Goal: Task Accomplishment & Management: Complete application form

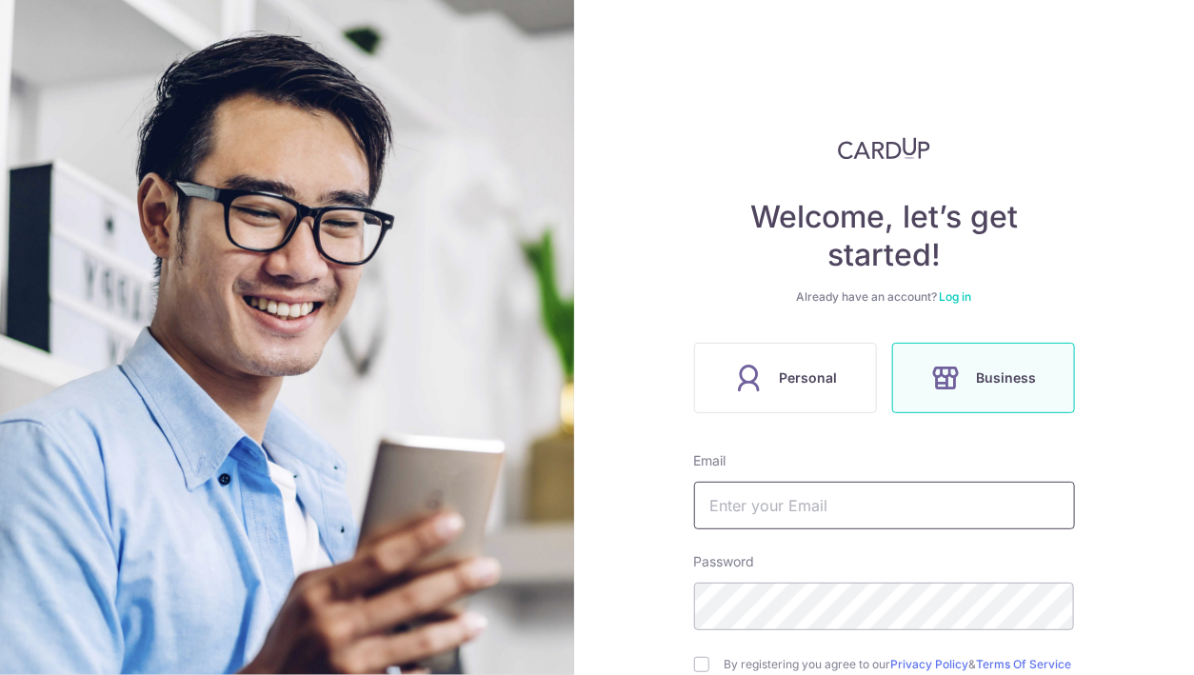
click at [780, 490] on input "text" at bounding box center [884, 506] width 381 height 48
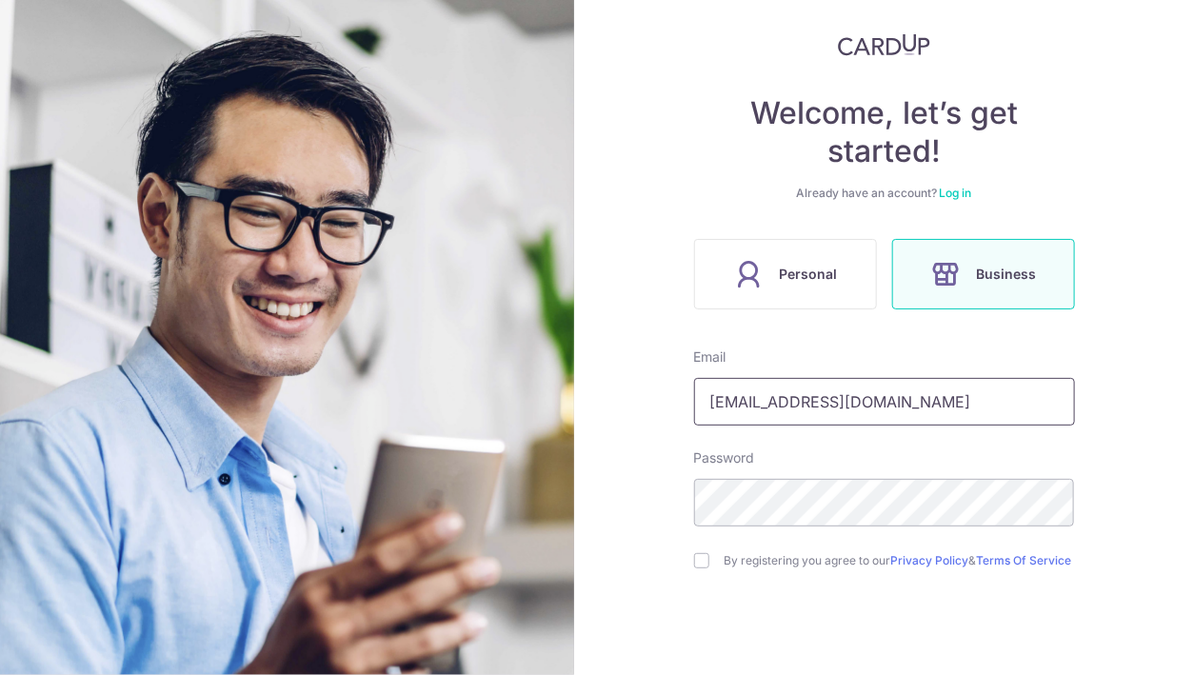
scroll to position [106, 0]
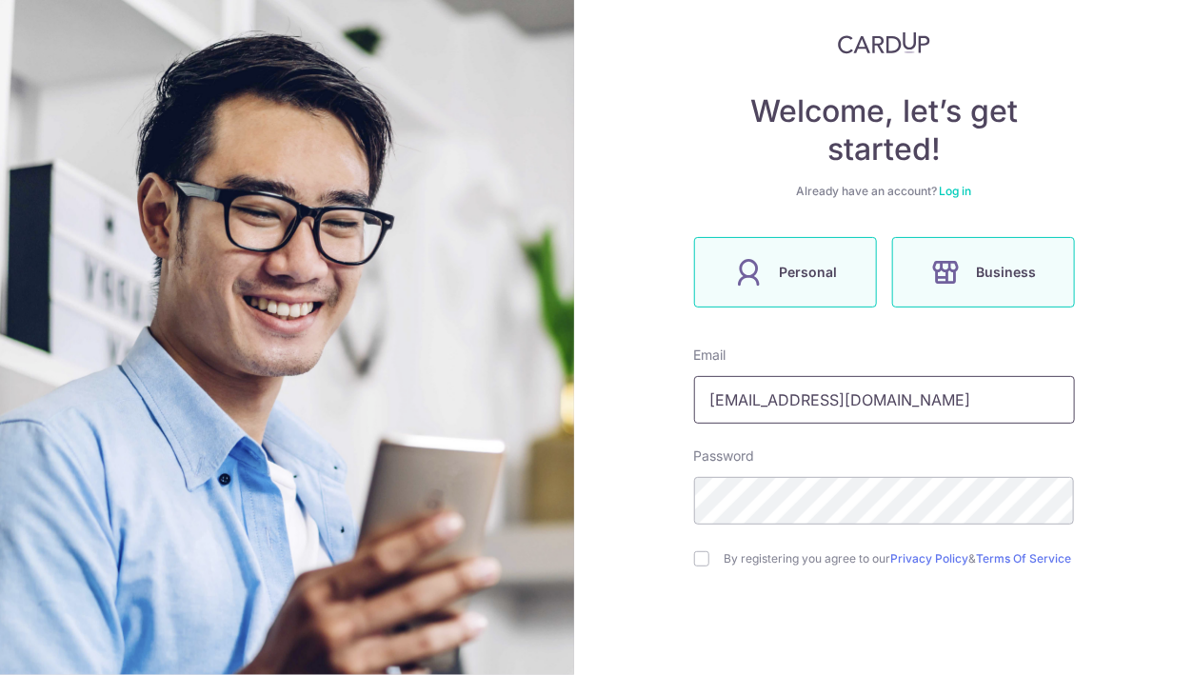
type input "[EMAIL_ADDRESS][DOMAIN_NAME]"
click at [779, 245] on label "Personal" at bounding box center [785, 272] width 183 height 70
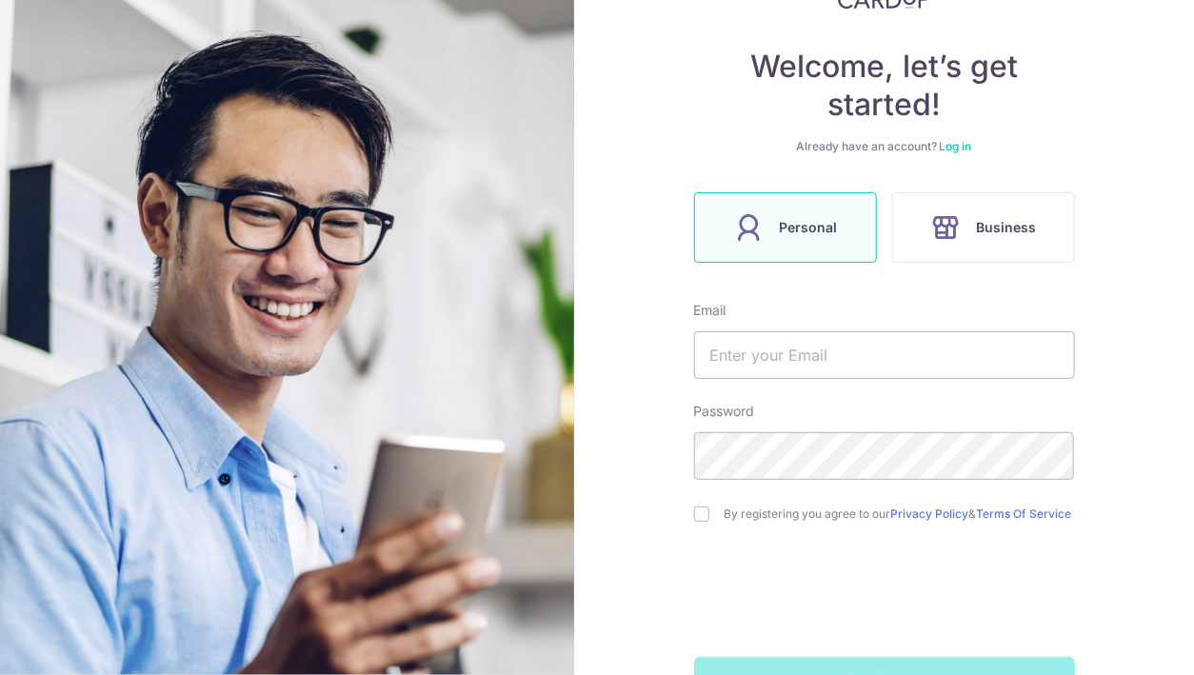
scroll to position [152, 0]
click at [725, 359] on input "text" at bounding box center [884, 353] width 381 height 48
type input "eeelaineee@gmail.com"
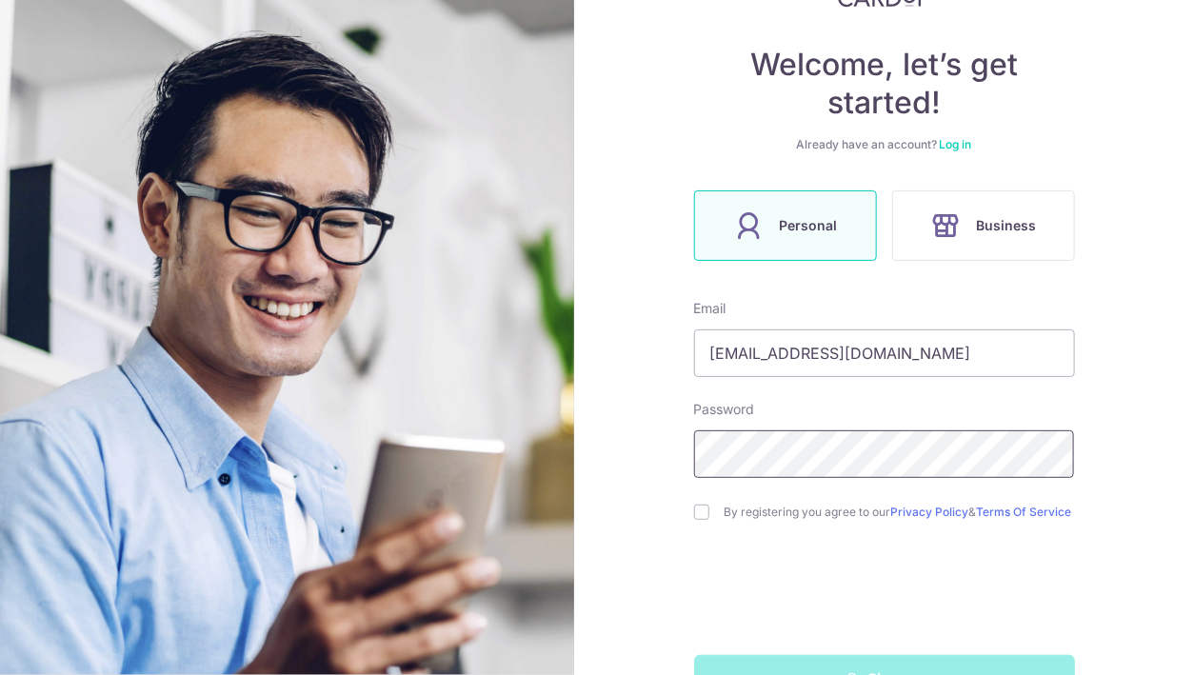
scroll to position [215, 0]
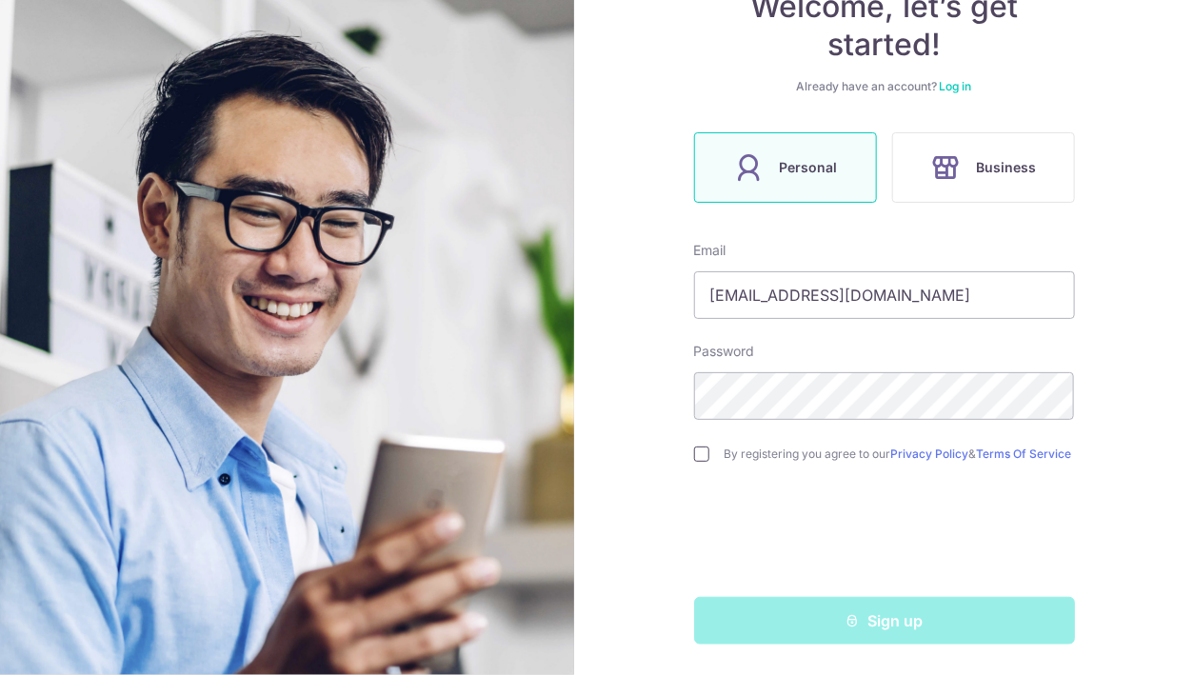
click at [699, 456] on input "checkbox" at bounding box center [701, 453] width 15 height 15
checkbox input "true"
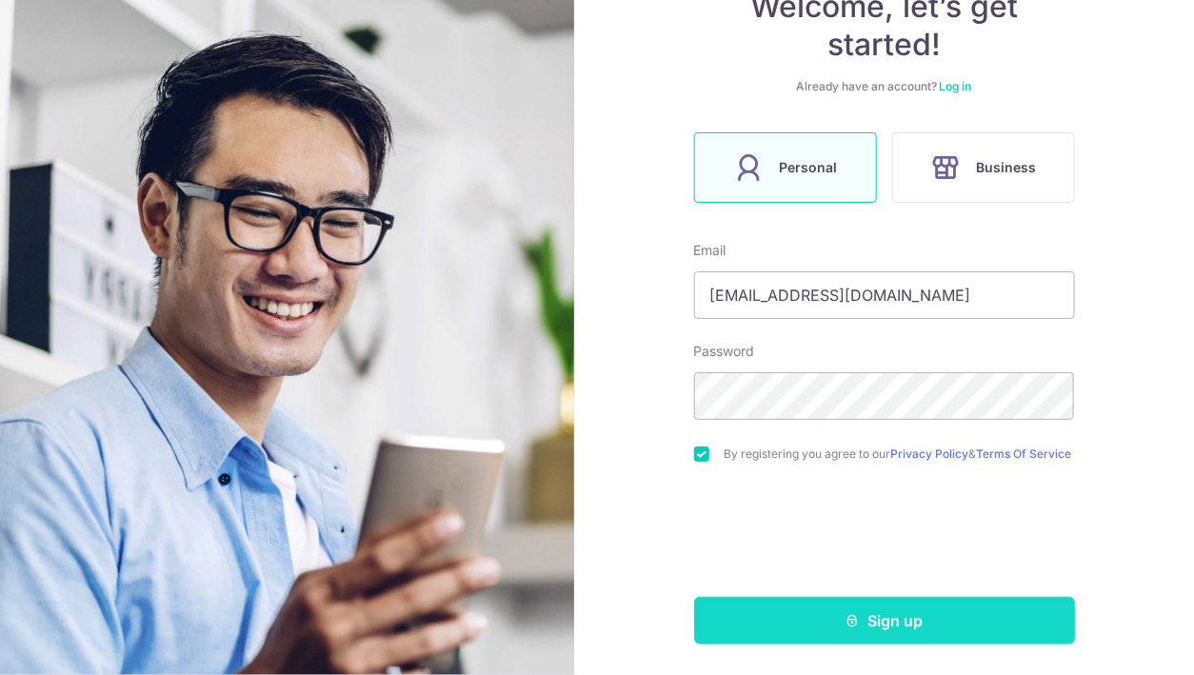
click at [818, 621] on button "Sign up" at bounding box center [884, 621] width 381 height 48
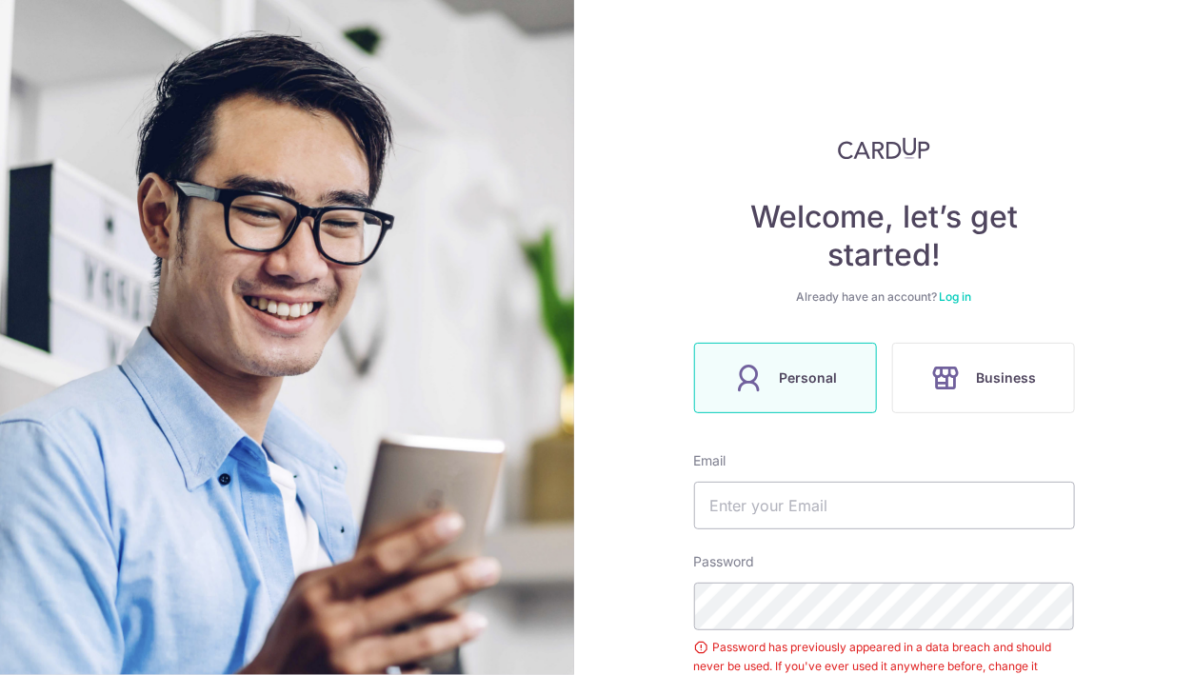
scroll to position [206, 0]
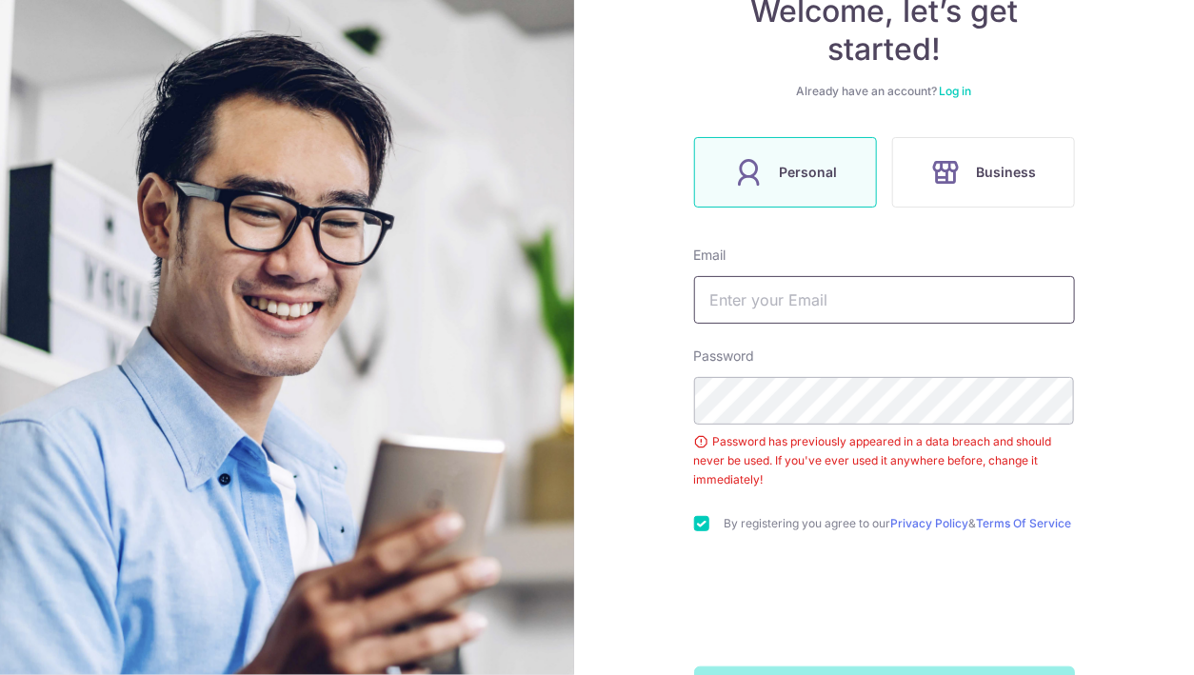
click at [839, 312] on input "text" at bounding box center [884, 300] width 381 height 48
type input "[EMAIL_ADDRESS][DOMAIN_NAME]"
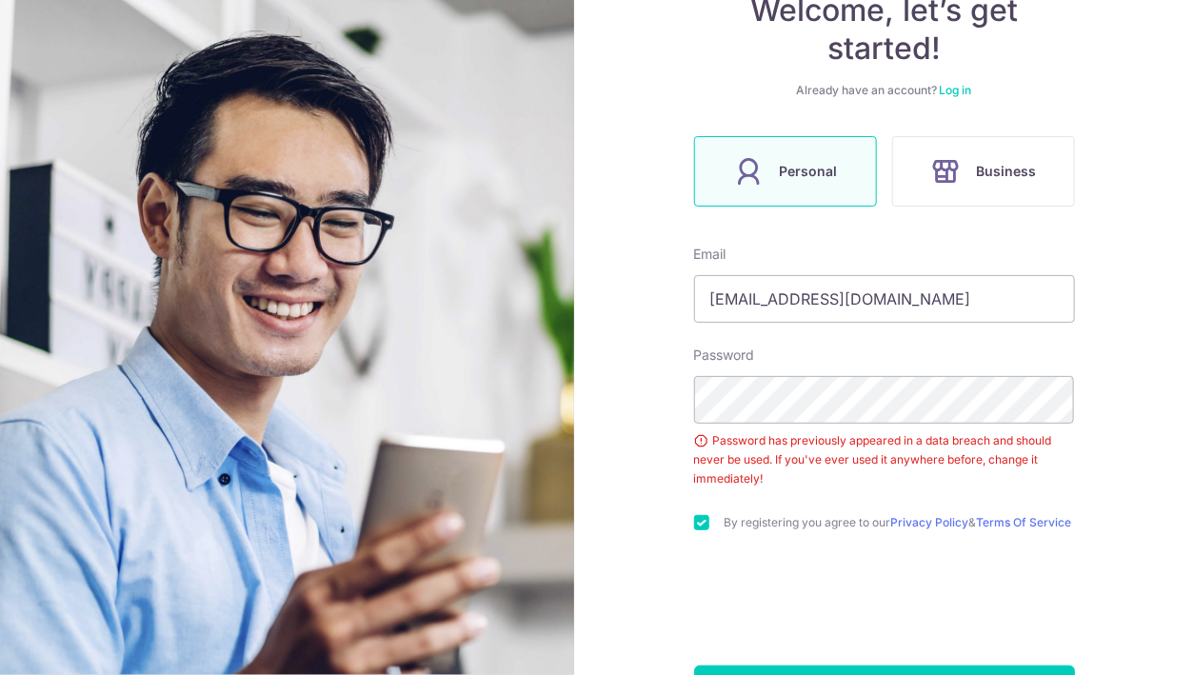
scroll to position [280, 0]
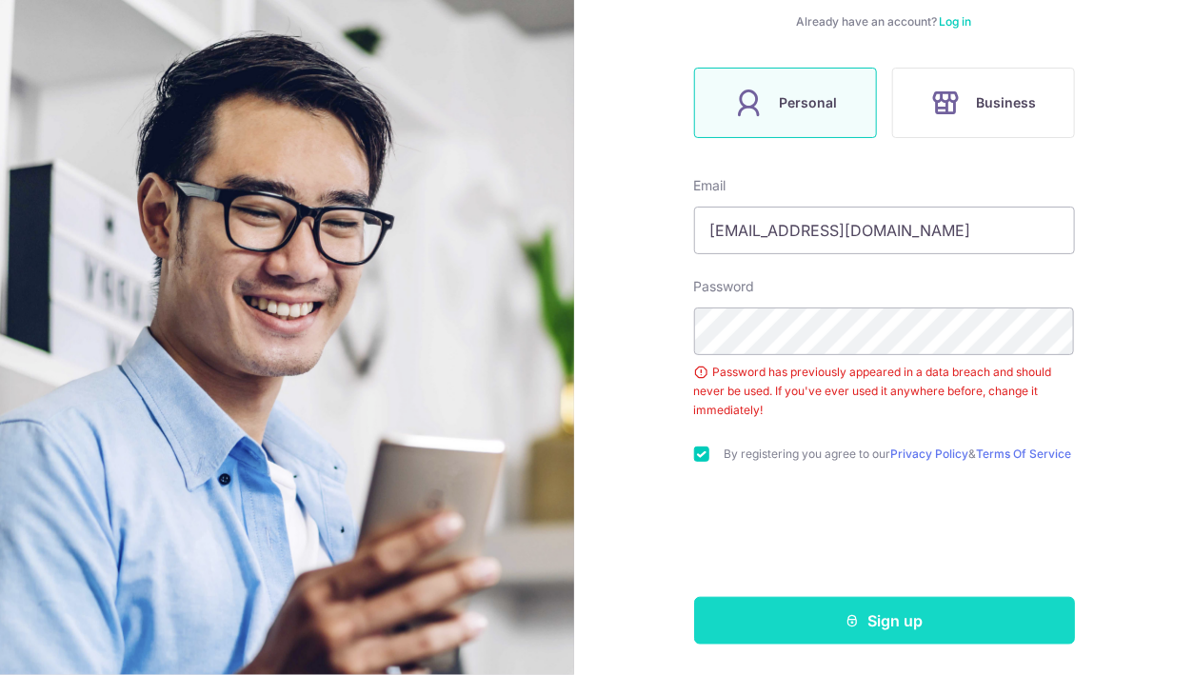
click at [747, 619] on button "Sign up" at bounding box center [884, 621] width 381 height 48
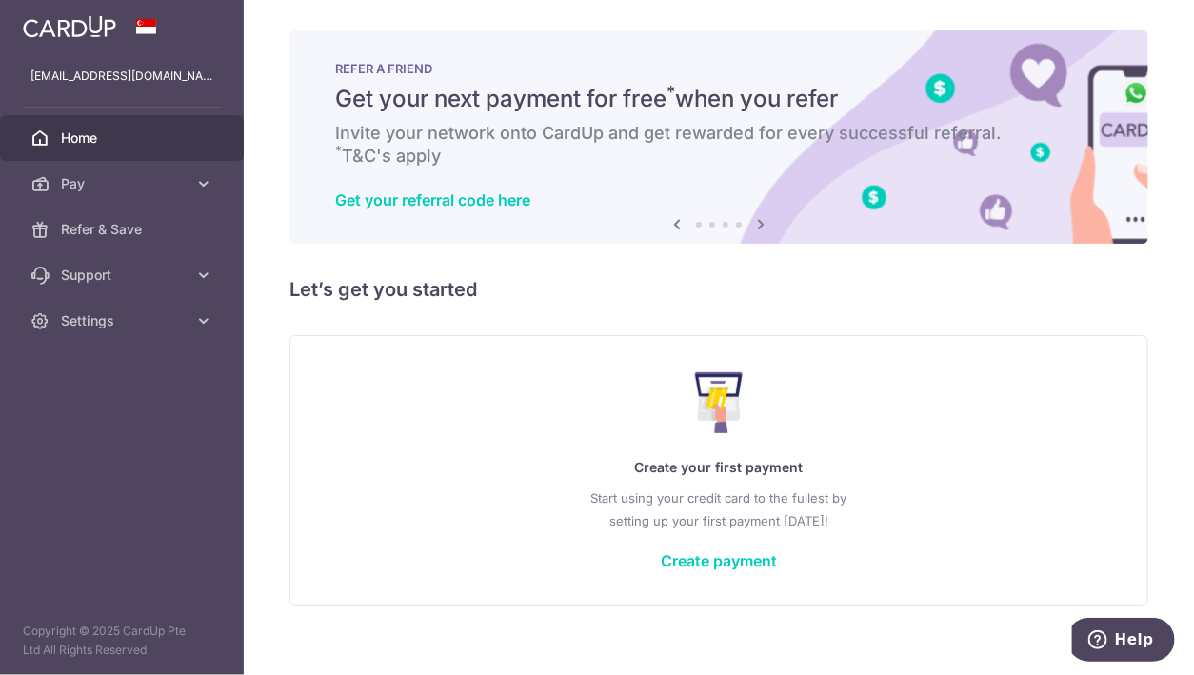
click at [43, 24] on img at bounding box center [69, 26] width 93 height 23
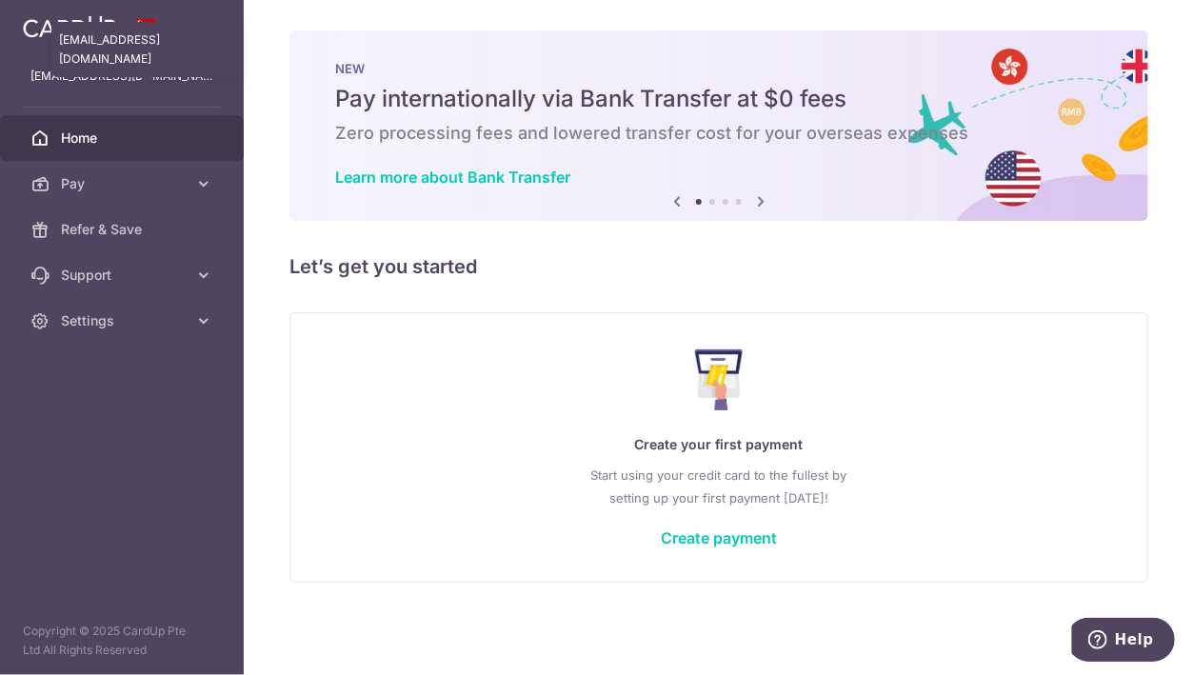
click at [148, 80] on p "eeelaineee@gmail.com" at bounding box center [121, 76] width 183 height 19
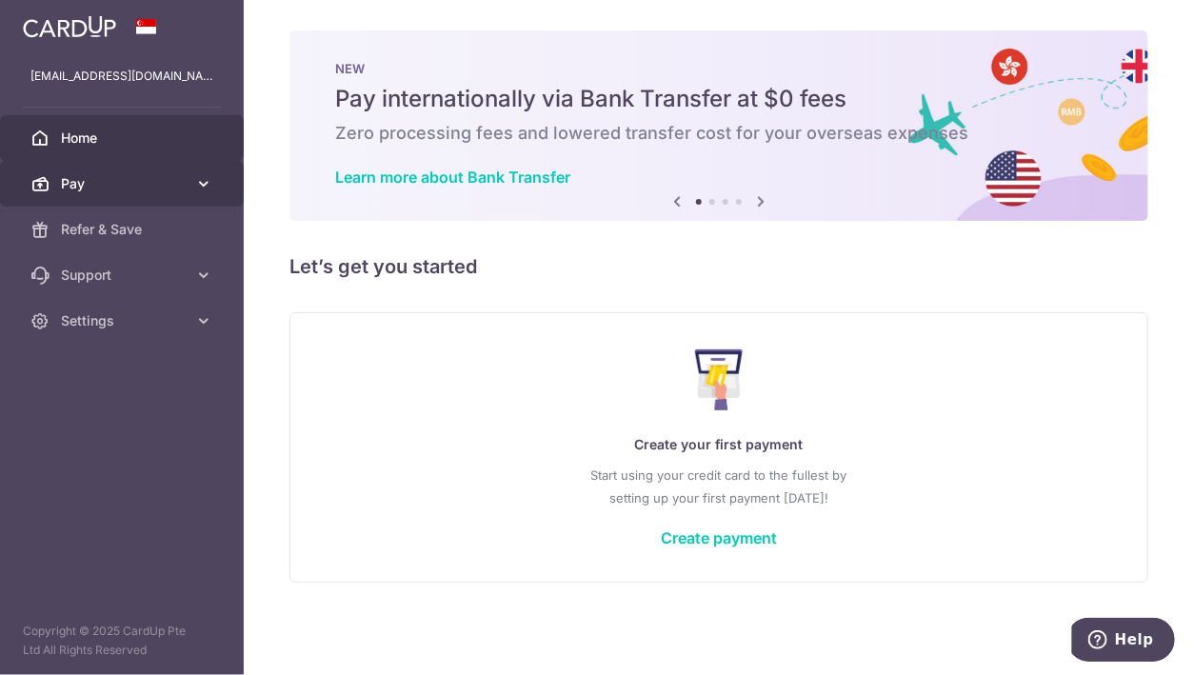
click at [168, 186] on span "Pay" at bounding box center [124, 183] width 126 height 19
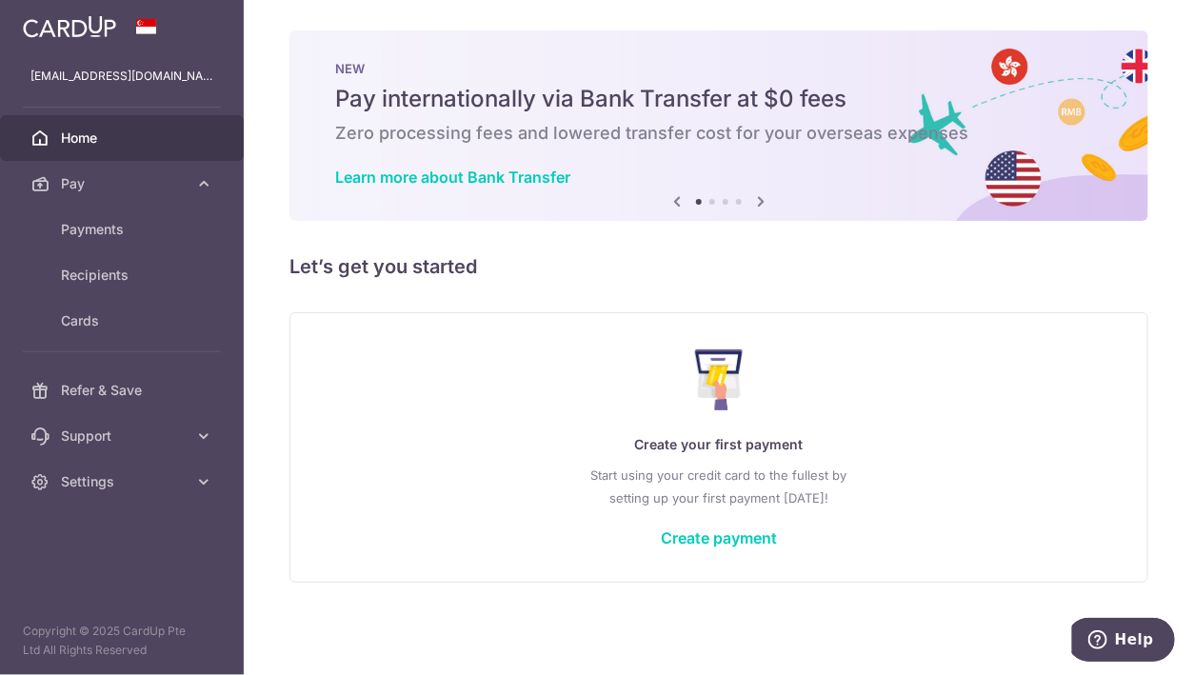
click at [134, 137] on span "Home" at bounding box center [124, 137] width 126 height 19
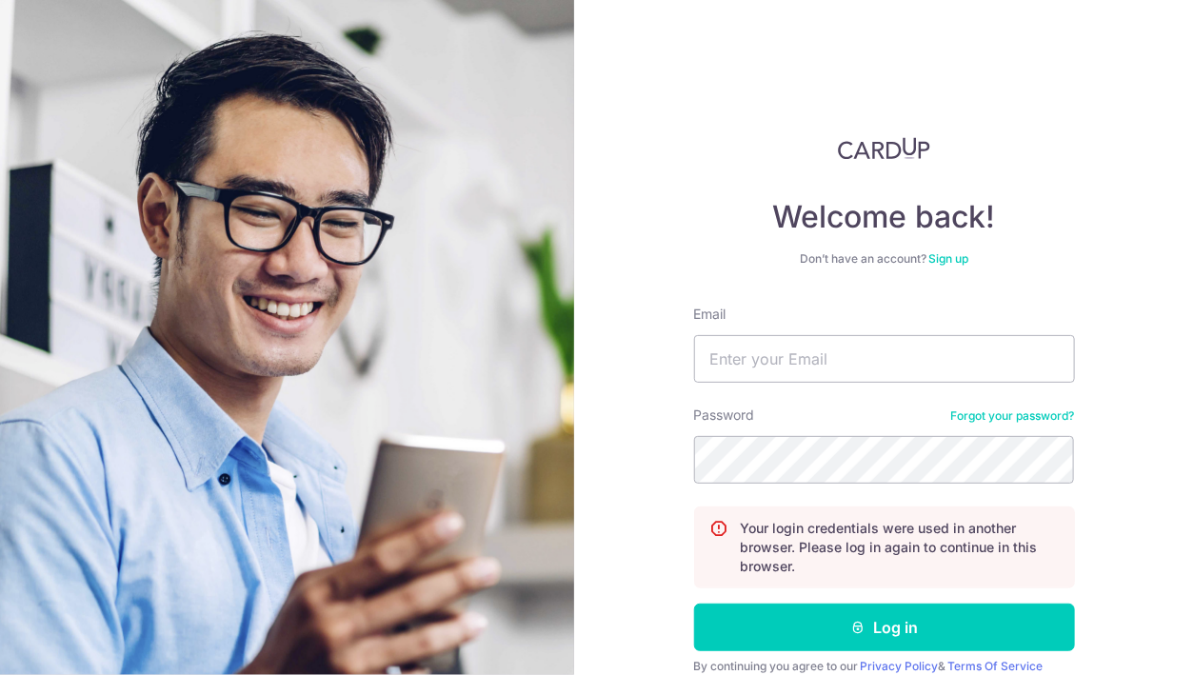
scroll to position [80, 0]
